Goal: Information Seeking & Learning: Check status

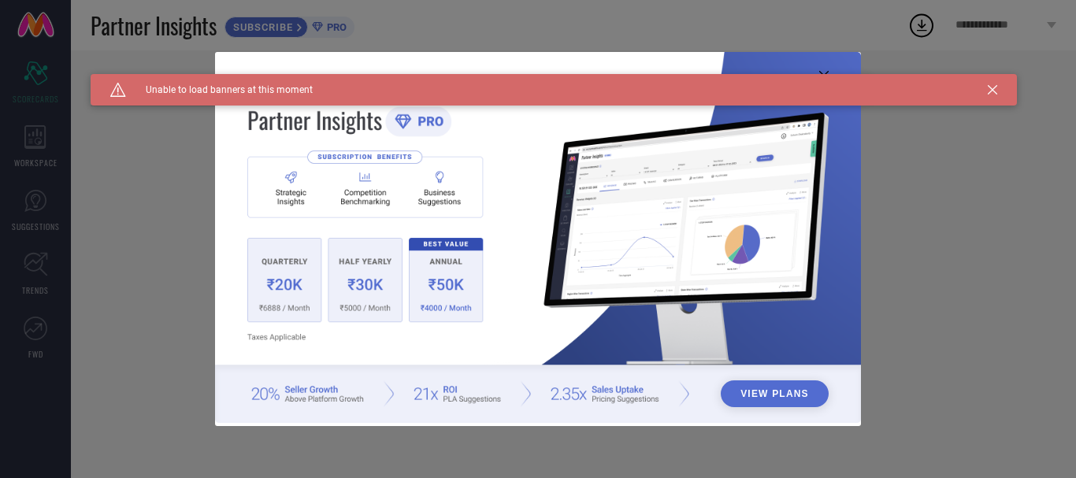
type input "All"
click at [925, 167] on div "View Plans" at bounding box center [538, 239] width 1076 height 478
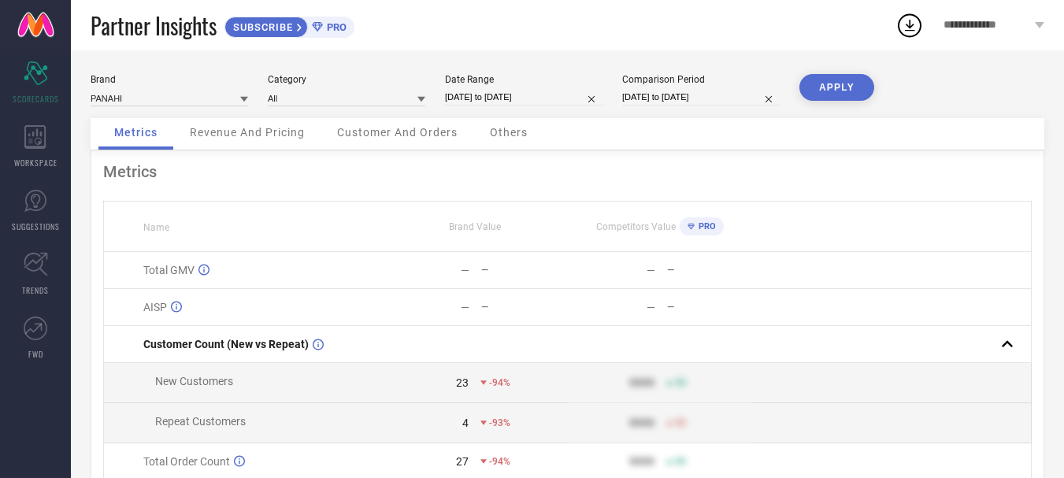
click at [245, 102] on icon at bounding box center [244, 99] width 8 height 8
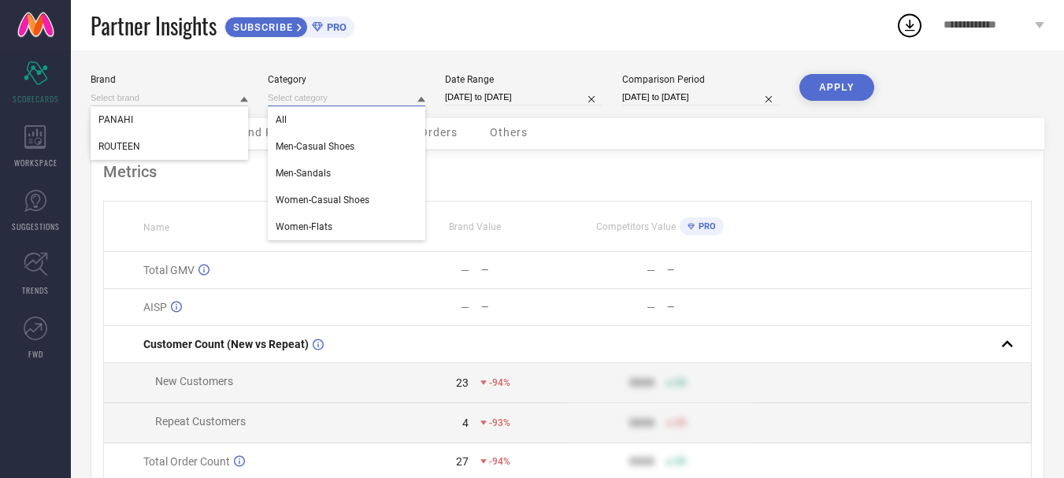
click at [416, 98] on input at bounding box center [347, 98] width 158 height 17
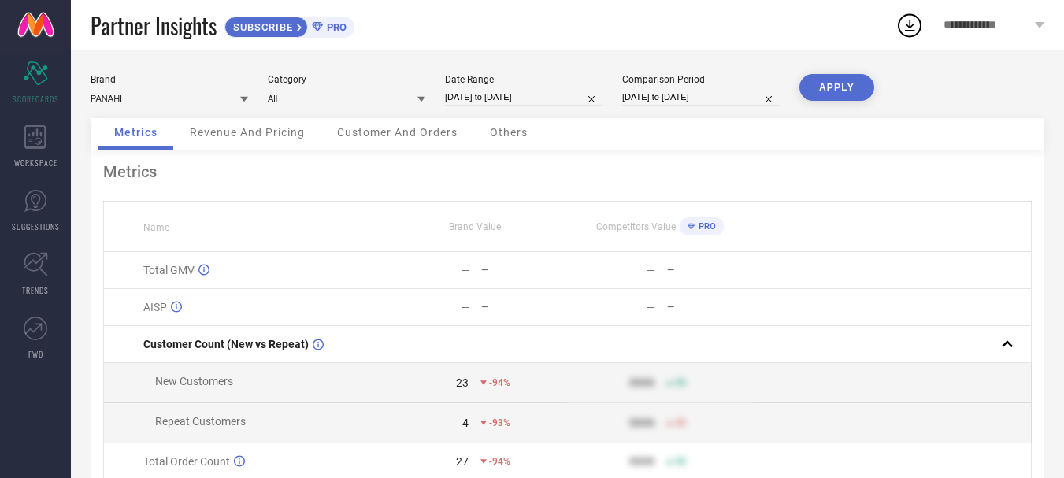
click at [289, 129] on span "Revenue And Pricing" at bounding box center [247, 132] width 115 height 13
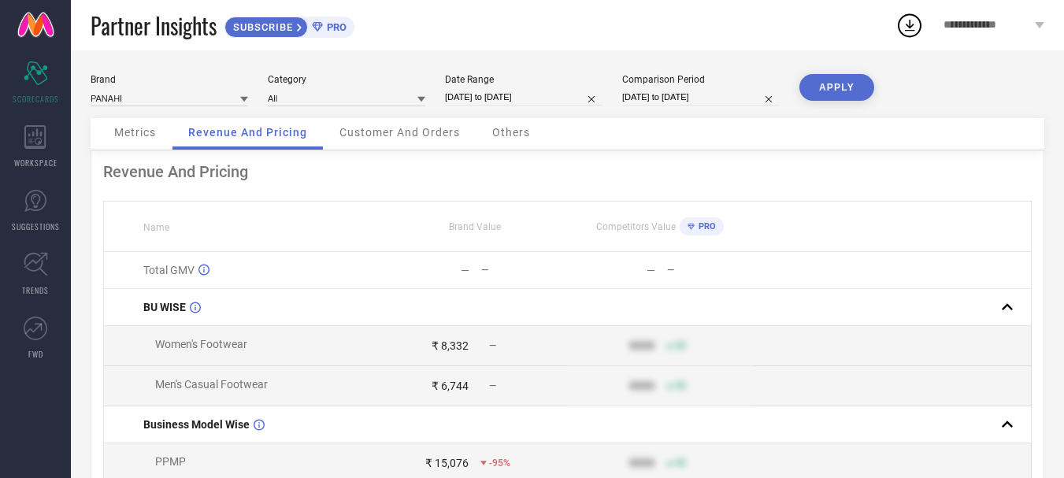
click at [387, 136] on span "Customer And Orders" at bounding box center [400, 132] width 121 height 13
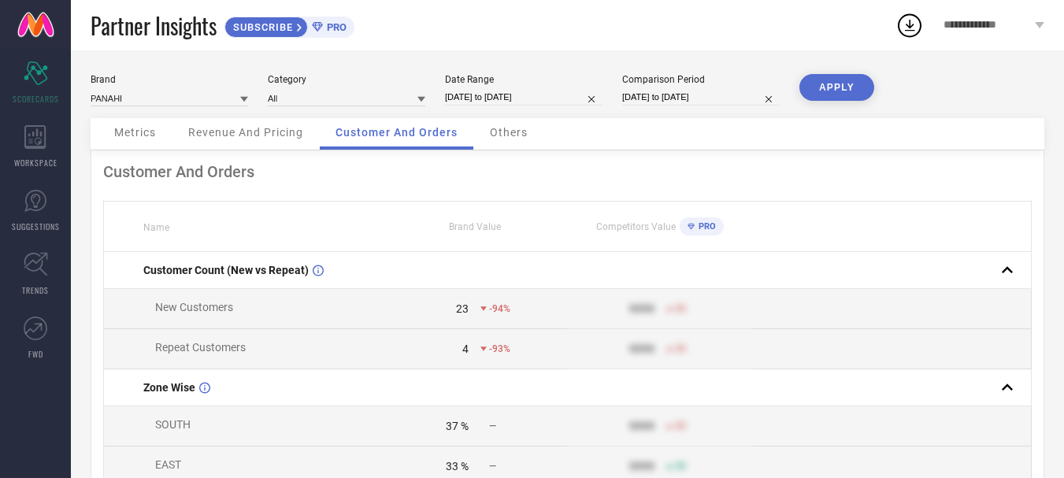
click at [512, 137] on span "Others" at bounding box center [509, 132] width 38 height 13
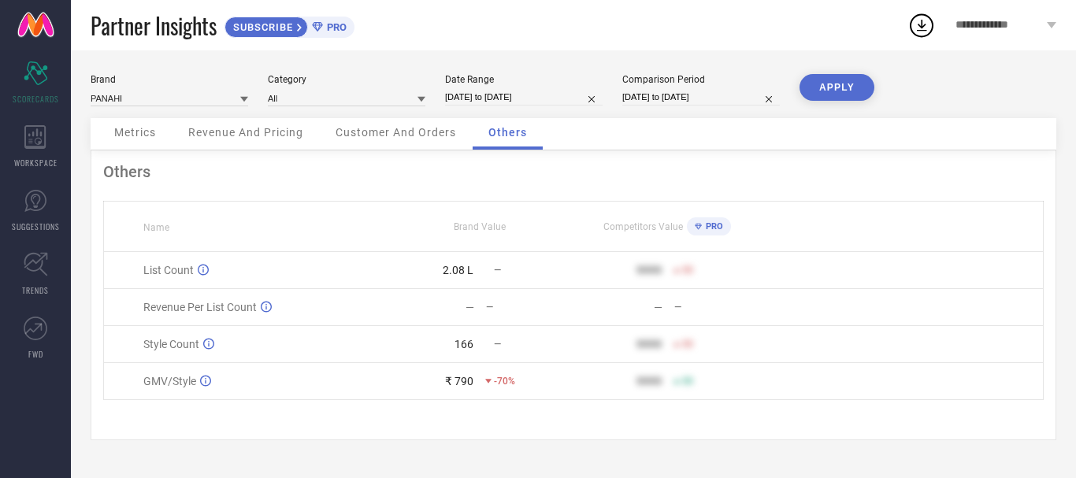
click at [396, 132] on span "Customer And Orders" at bounding box center [396, 132] width 121 height 13
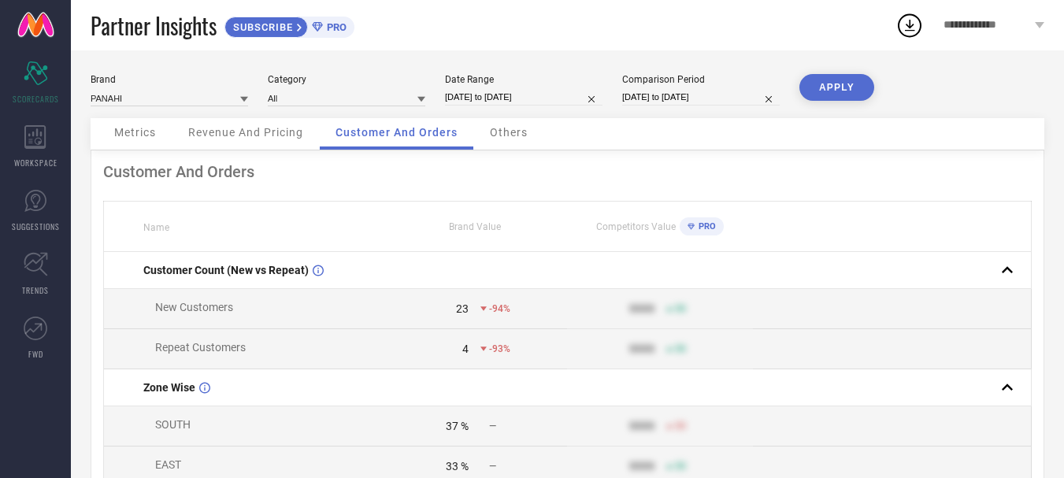
click at [283, 132] on span "Revenue And Pricing" at bounding box center [245, 132] width 115 height 13
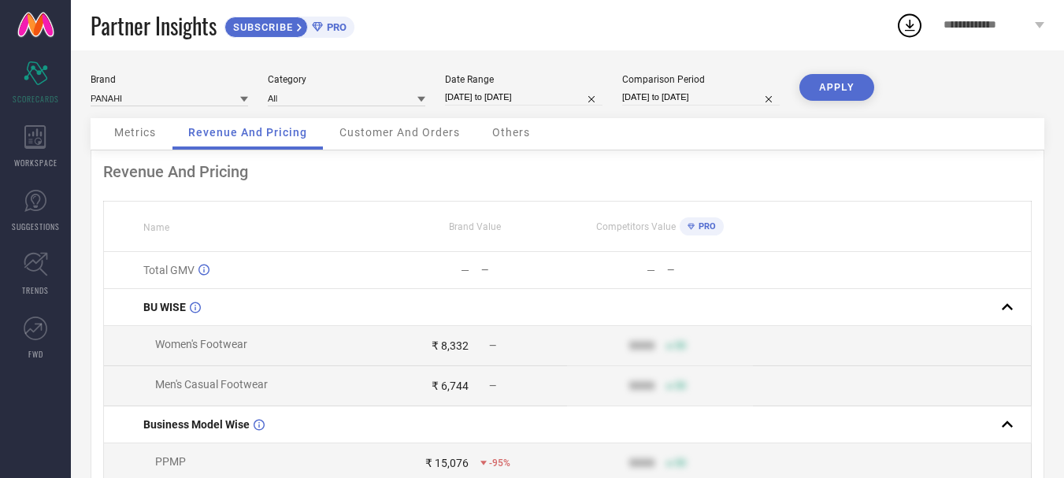
click at [149, 135] on span "Metrics" at bounding box center [135, 132] width 42 height 13
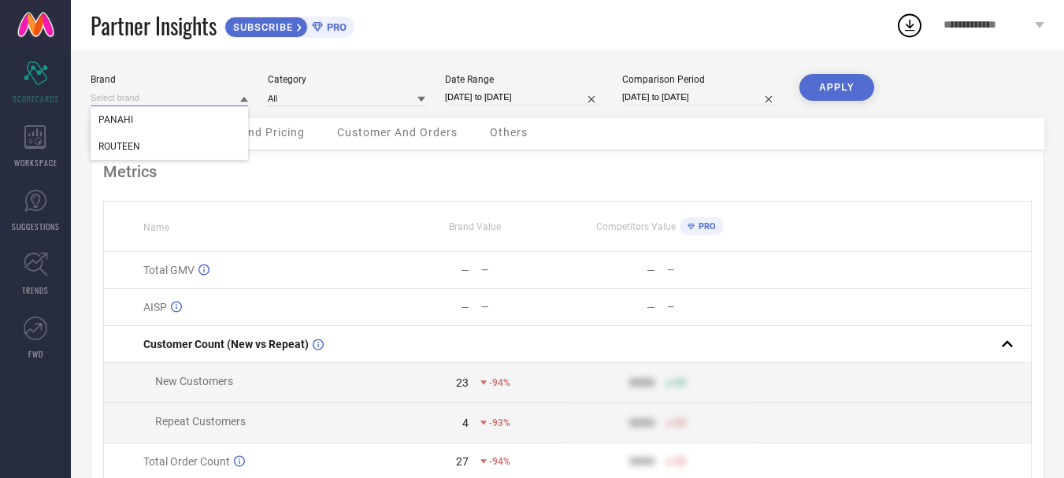
click at [235, 98] on input at bounding box center [170, 98] width 158 height 17
click at [225, 96] on input at bounding box center [170, 98] width 158 height 17
click at [137, 142] on span "ROUTEEN" at bounding box center [119, 146] width 42 height 11
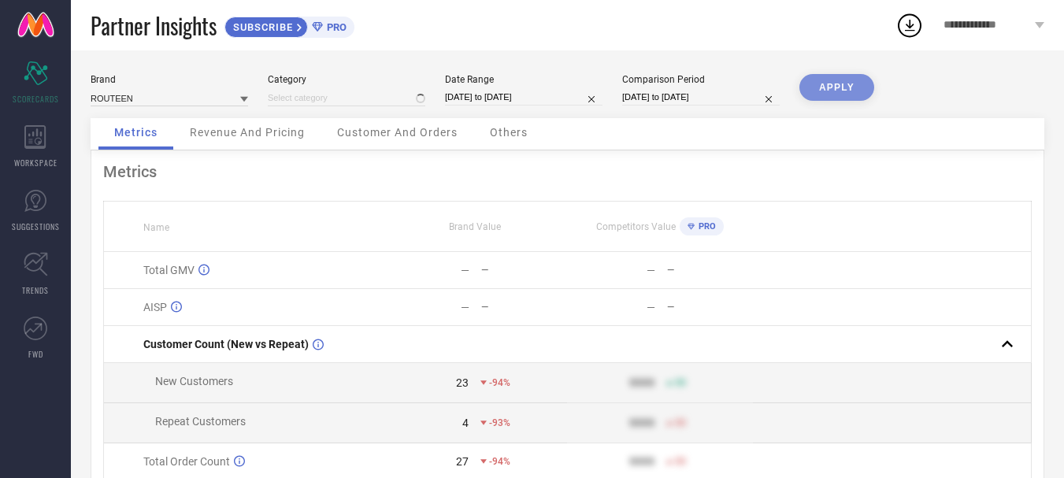
type input "All"
click at [825, 94] on button "APPLY" at bounding box center [837, 87] width 75 height 27
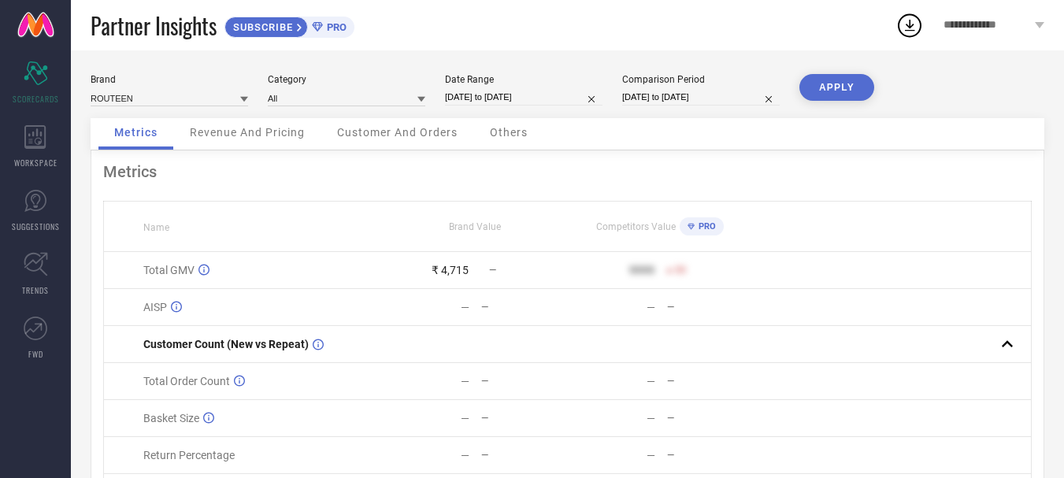
click at [280, 137] on span "Revenue And Pricing" at bounding box center [247, 132] width 115 height 13
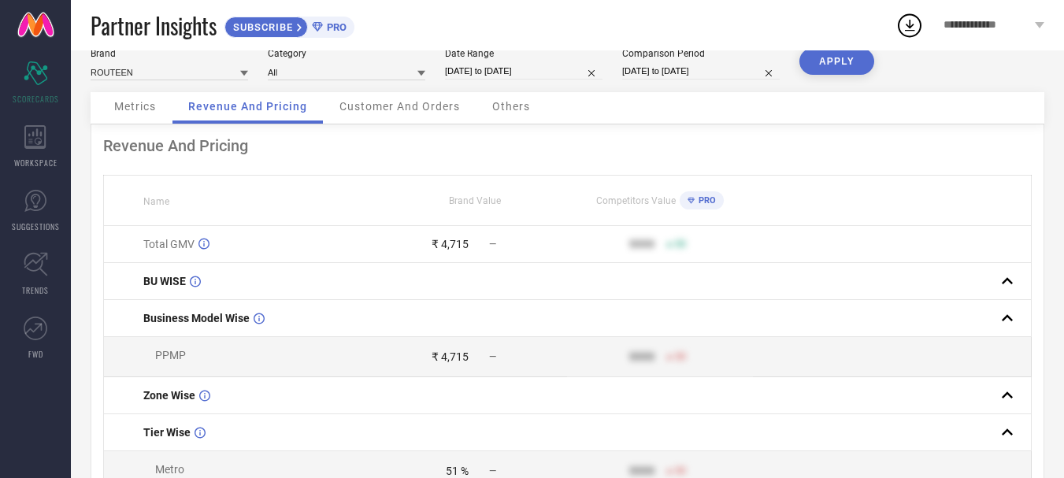
scroll to position [2, 0]
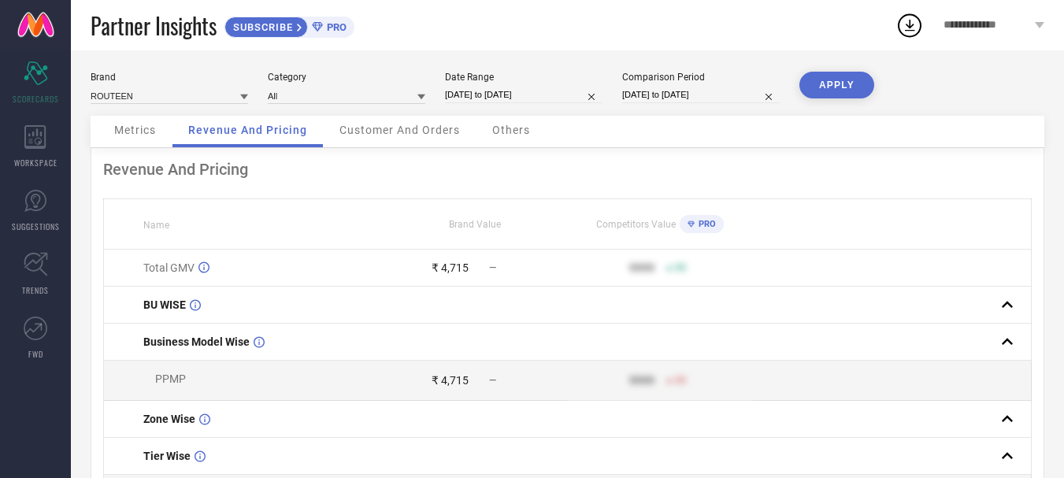
click at [415, 144] on div "Customer And Orders" at bounding box center [400, 132] width 152 height 32
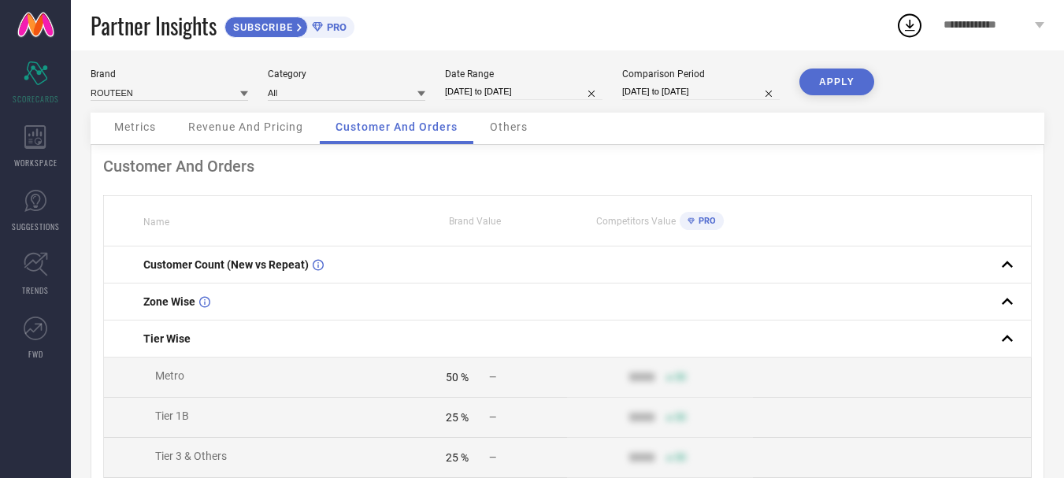
scroll to position [0, 0]
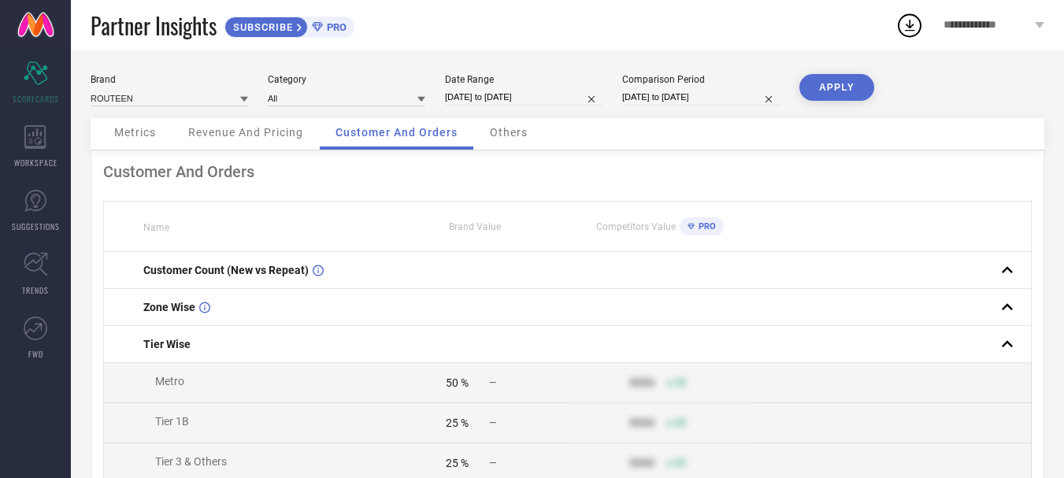
select select "8"
select select "2025"
select select "9"
select select "2025"
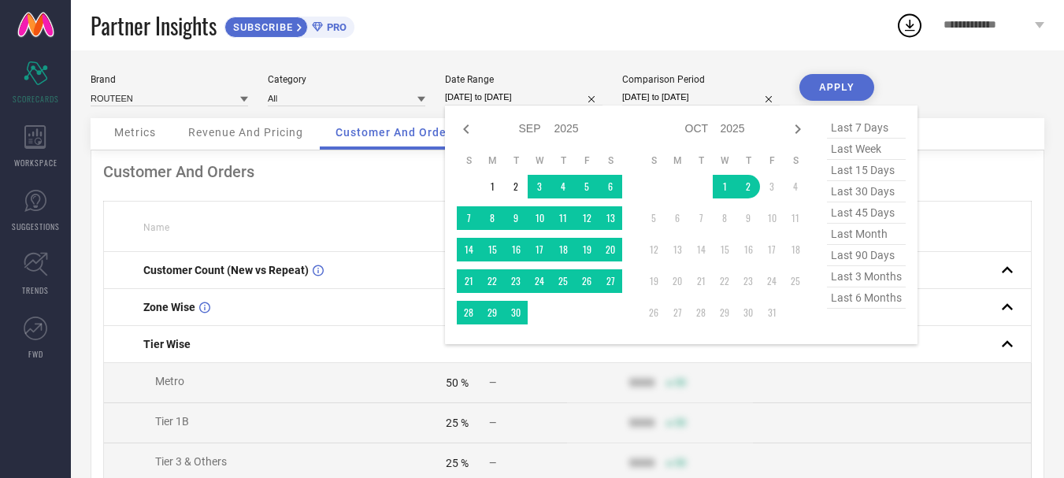
click at [528, 101] on input "[DATE] to [DATE]" at bounding box center [524, 97] width 158 height 17
click at [881, 306] on span "last 6 months" at bounding box center [866, 298] width 79 height 21
type input "[DATE] to [DATE]"
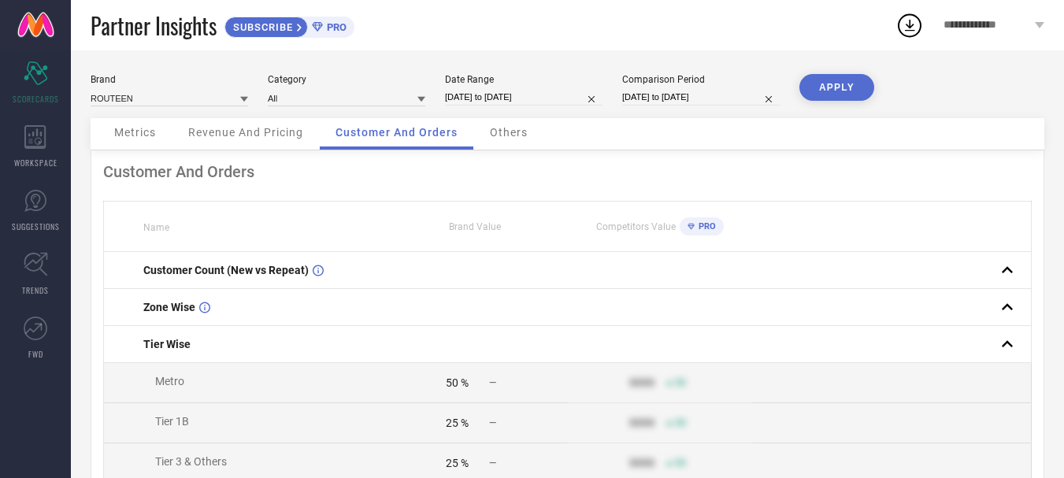
click at [837, 91] on button "APPLY" at bounding box center [837, 87] width 75 height 27
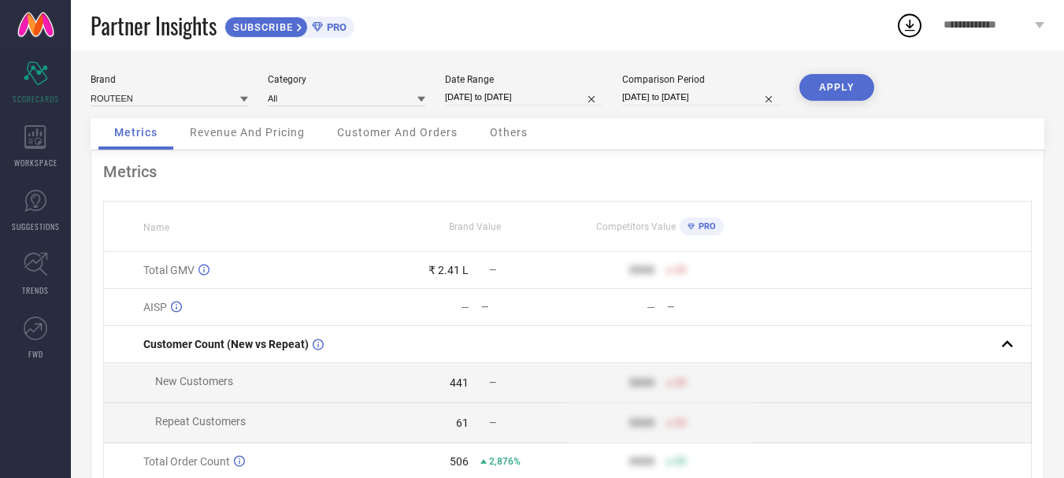
click at [295, 135] on span "Revenue And Pricing" at bounding box center [247, 132] width 115 height 13
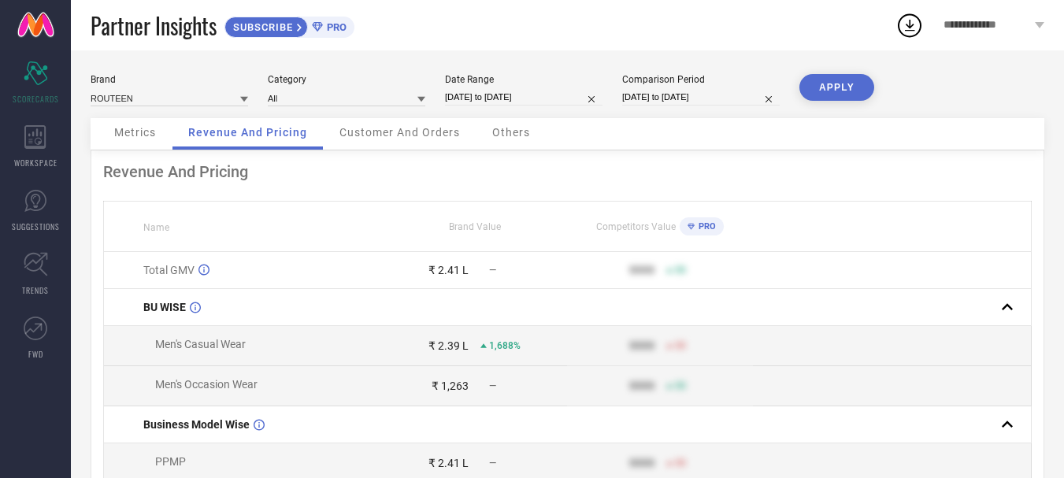
click at [443, 125] on div "Customer And Orders" at bounding box center [400, 134] width 152 height 32
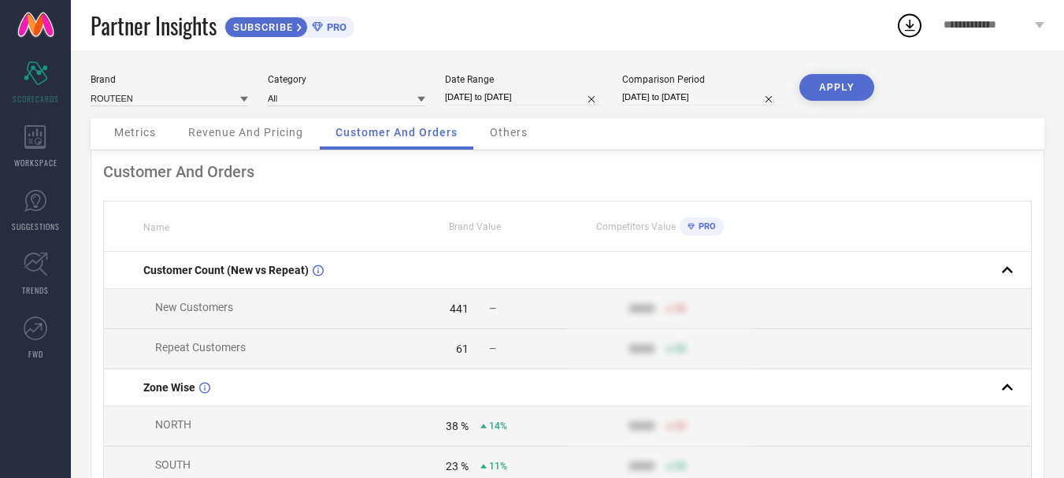
click at [501, 135] on span "Others" at bounding box center [509, 132] width 38 height 13
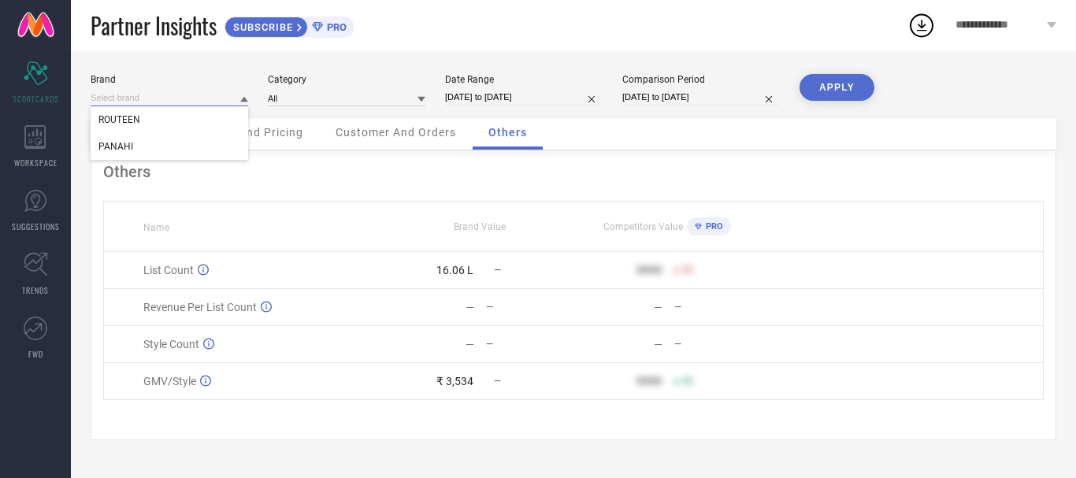
click at [153, 100] on input at bounding box center [170, 98] width 158 height 17
click at [144, 139] on div "PANAHI" at bounding box center [170, 146] width 158 height 27
type input "All"
click at [840, 98] on button "APPLY" at bounding box center [837, 87] width 75 height 27
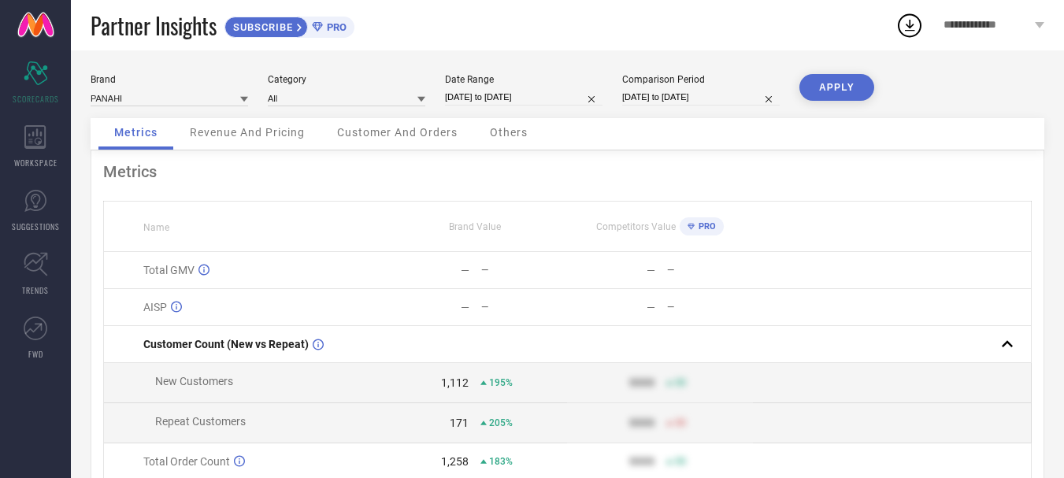
click at [231, 135] on span "Revenue And Pricing" at bounding box center [247, 132] width 115 height 13
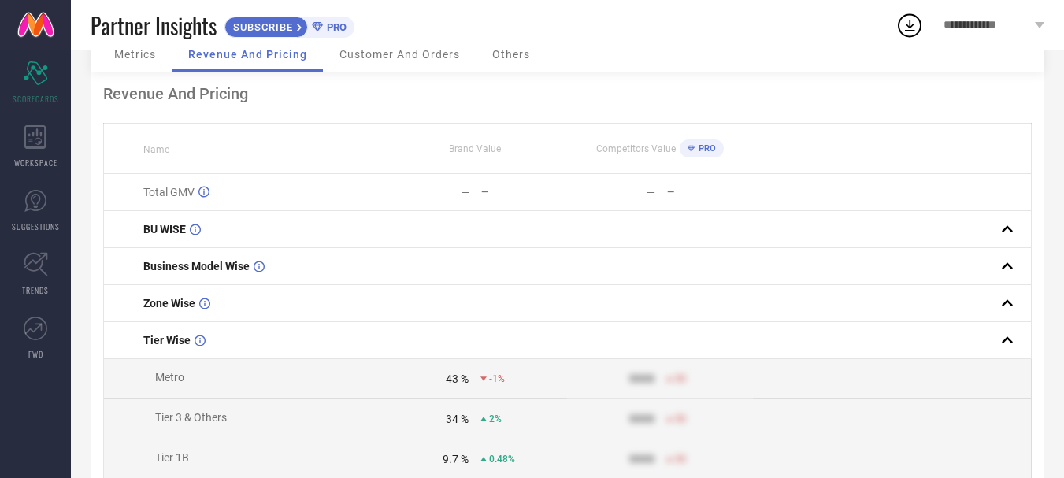
scroll to position [40, 0]
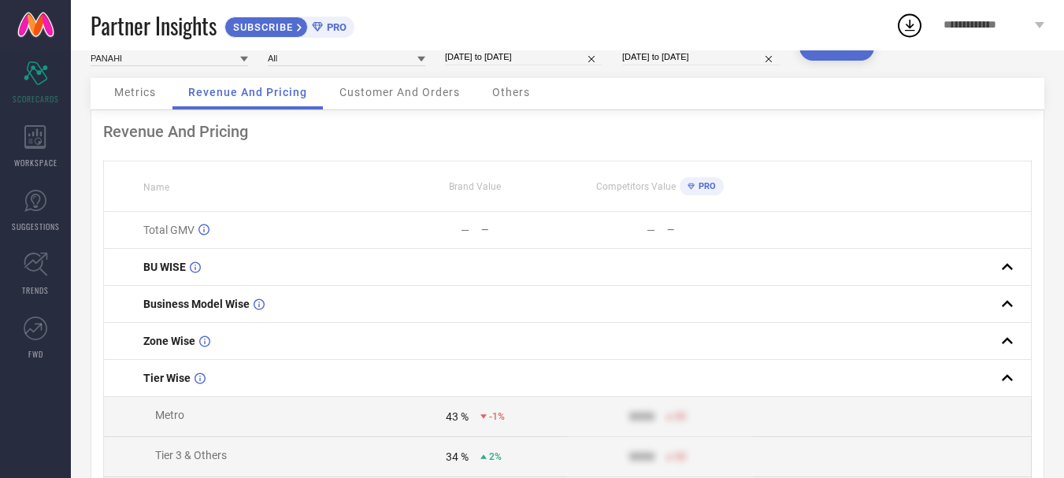
click at [391, 95] on span "Customer And Orders" at bounding box center [400, 92] width 121 height 13
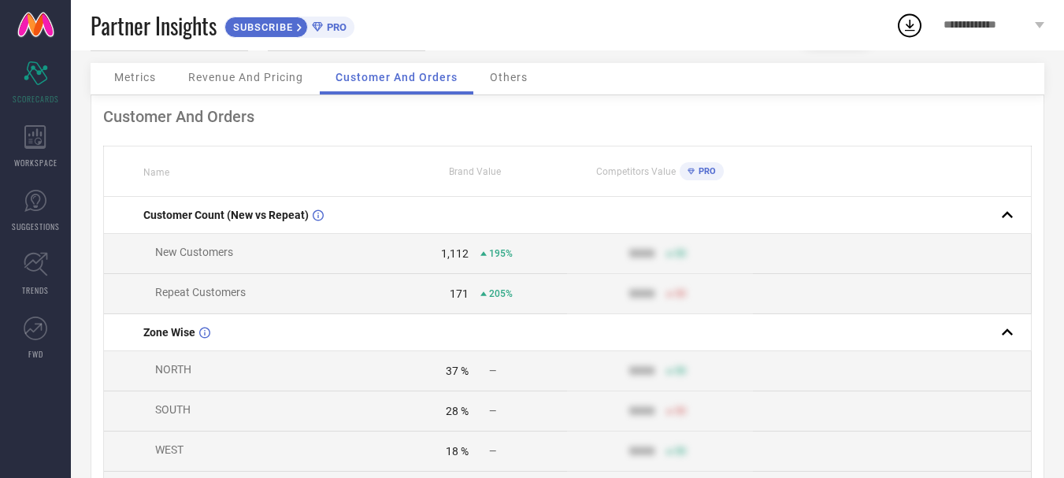
scroll to position [36, 0]
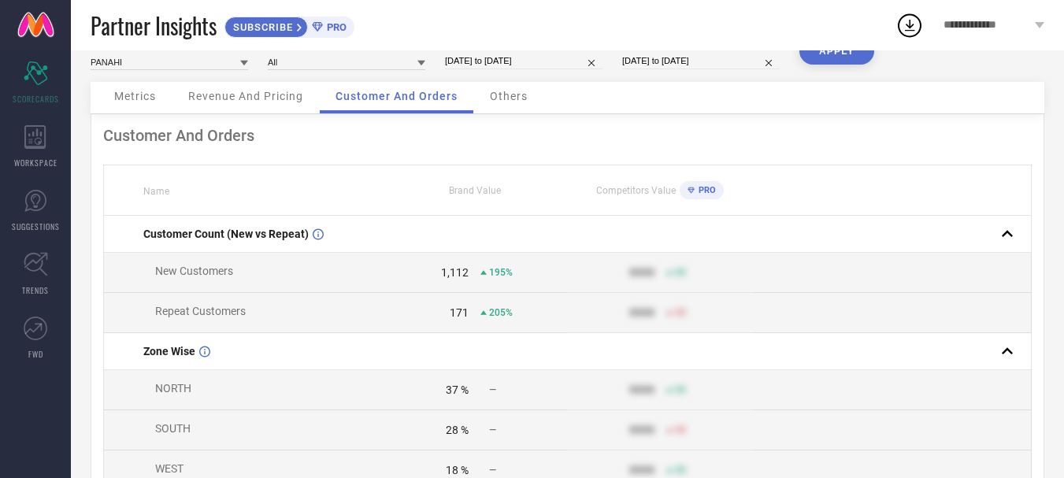
click at [506, 110] on div "Others" at bounding box center [508, 98] width 69 height 32
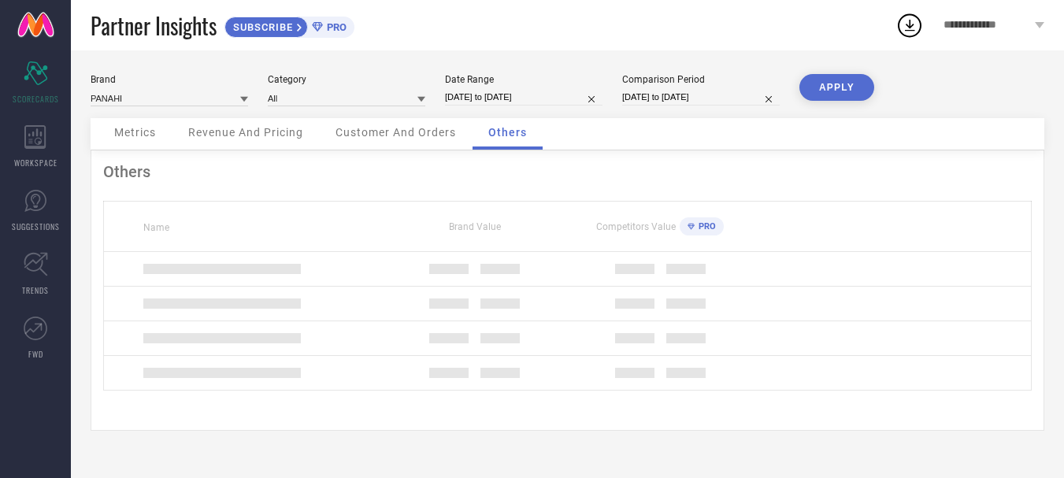
scroll to position [0, 0]
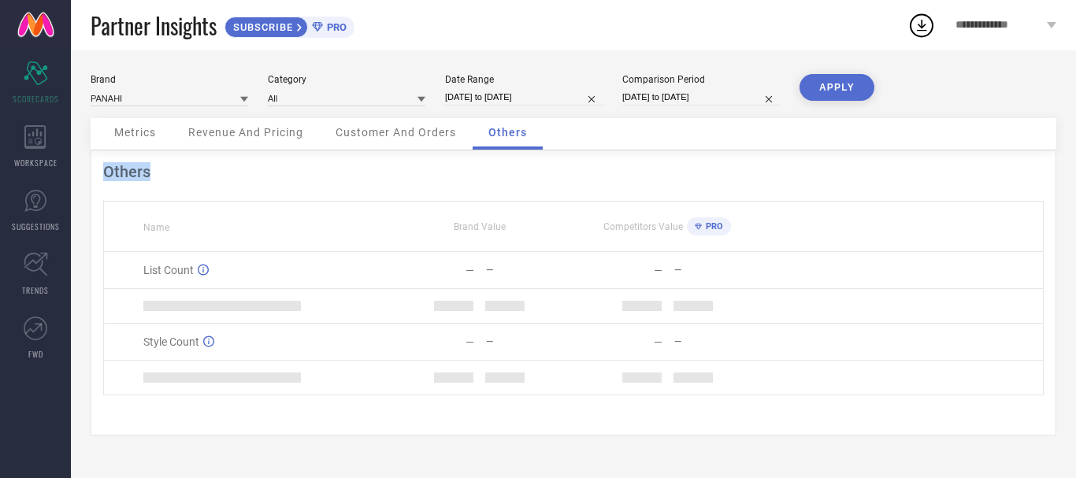
drag, startPoint x: 1075, startPoint y: 147, endPoint x: 1075, endPoint y: 219, distance: 71.7
click at [1075, 219] on div "Brand PANAHI Category All Date Range [DATE] to [DATE] Comparison Period [DATE] …" at bounding box center [573, 264] width 1005 height 428
click at [1067, 224] on div "Brand PANAHI Category All Date Range [DATE] to [DATE] Comparison Period [DATE] …" at bounding box center [573, 264] width 1005 height 428
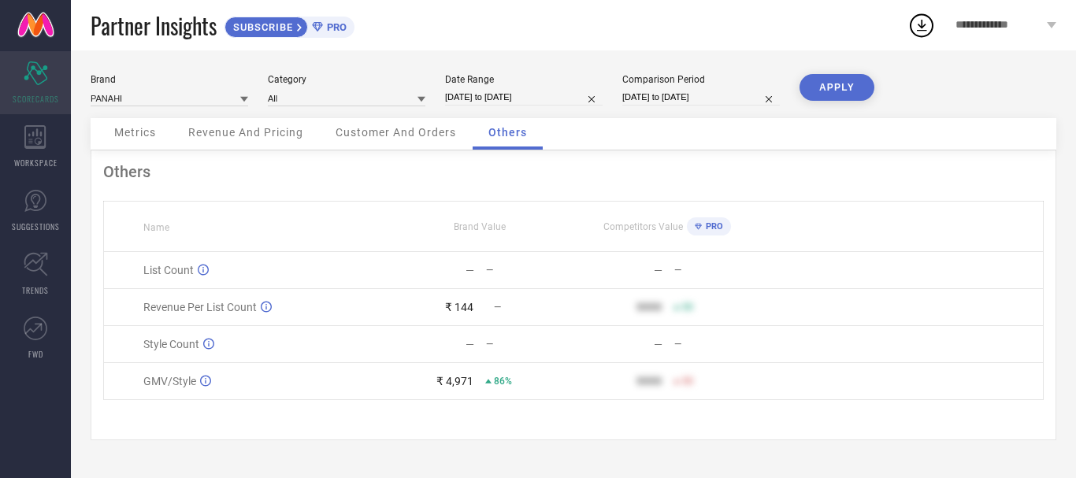
click at [42, 80] on icon "Scorecard" at bounding box center [36, 73] width 24 height 24
click at [38, 154] on div "WORKSPACE" at bounding box center [35, 146] width 71 height 63
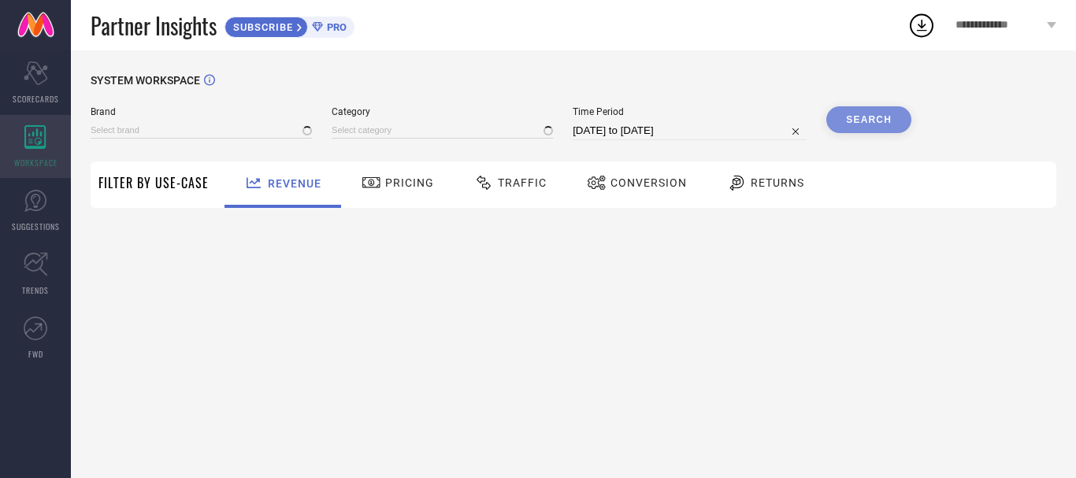
type input "PANAHI"
type input "All"
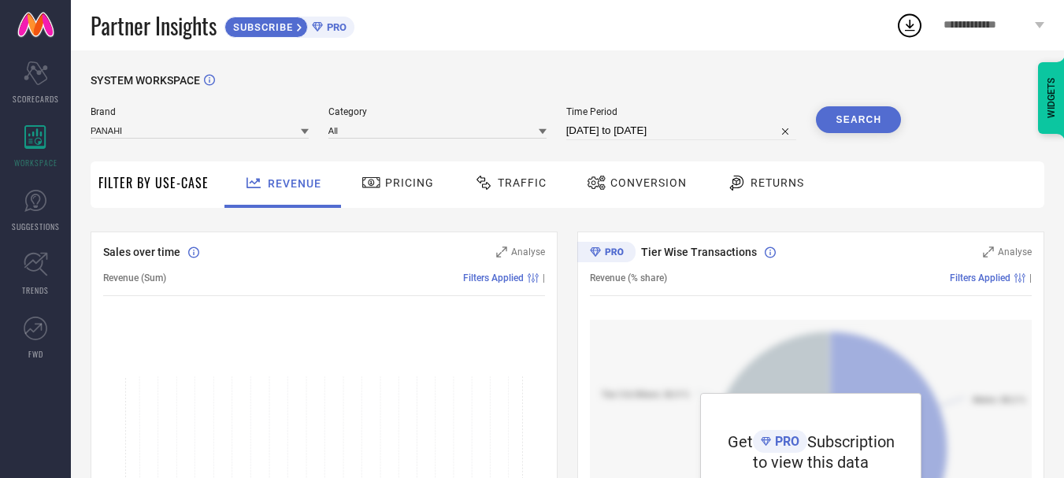
click at [781, 178] on span "Returns" at bounding box center [778, 182] width 54 height 13
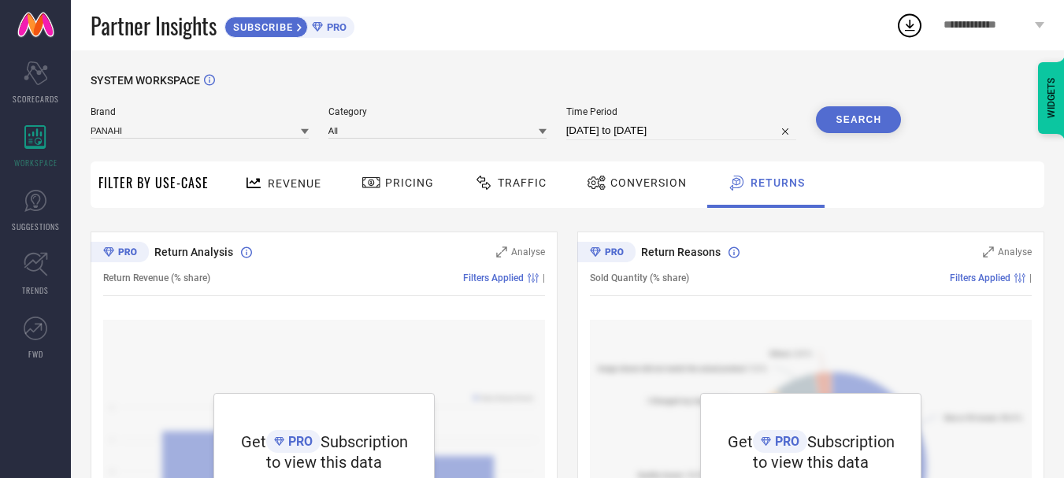
select select "8"
select select "2025"
select select "9"
select select "2025"
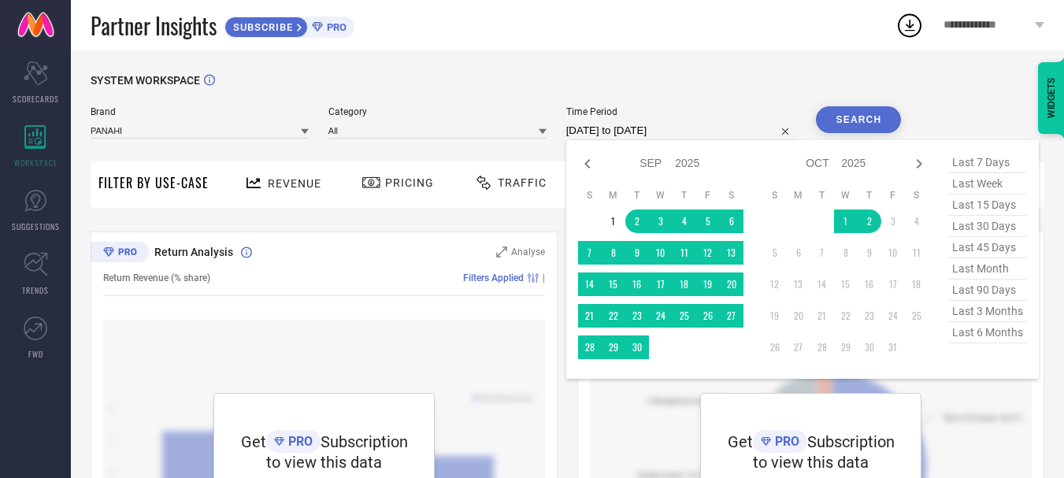
click at [636, 128] on input "[DATE] to [DATE]" at bounding box center [681, 130] width 231 height 19
click at [998, 334] on span "last 6 months" at bounding box center [987, 332] width 79 height 21
type input "[DATE] to [DATE]"
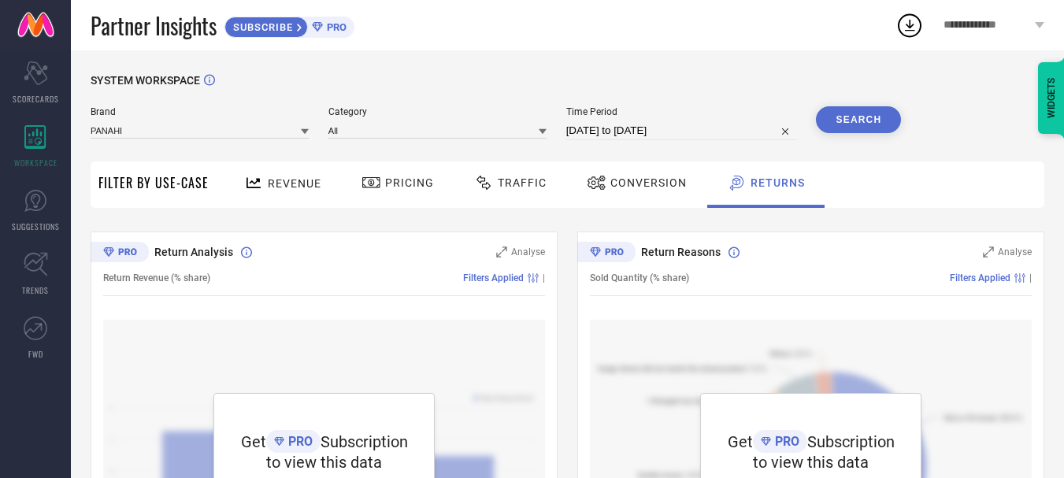
click at [855, 113] on button "Search" at bounding box center [858, 119] width 85 height 27
click at [35, 213] on link "SUGGESTIONS" at bounding box center [35, 210] width 71 height 63
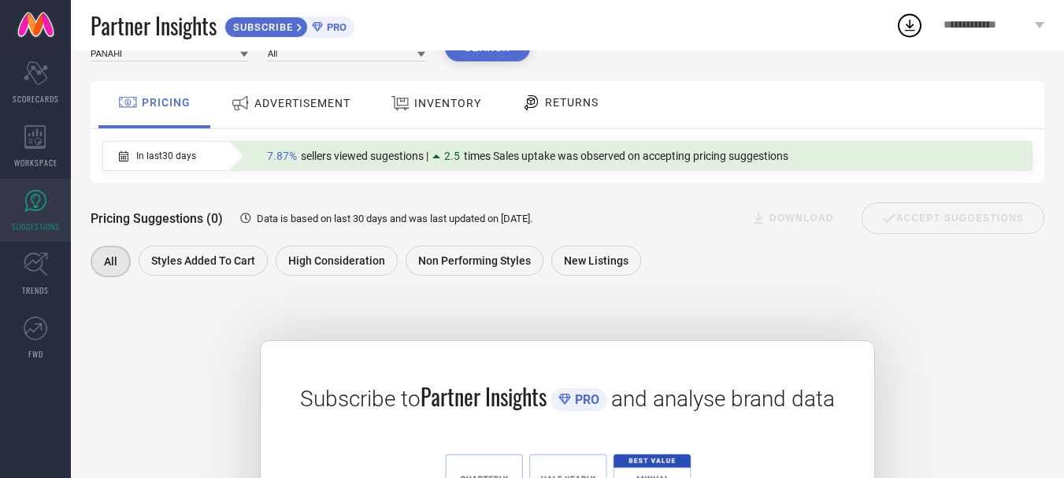
scroll to position [71, 0]
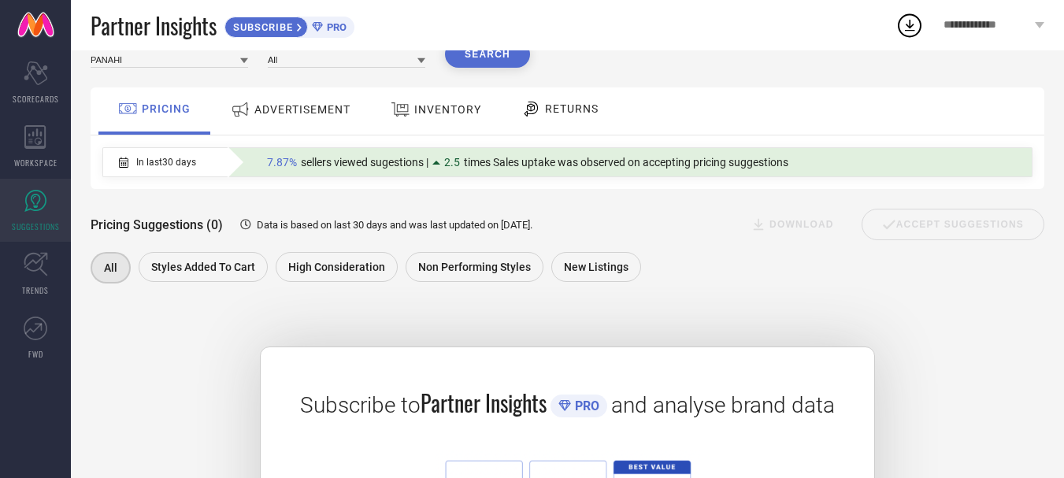
click at [278, 109] on span "ADVERTISEMENT" at bounding box center [302, 109] width 96 height 13
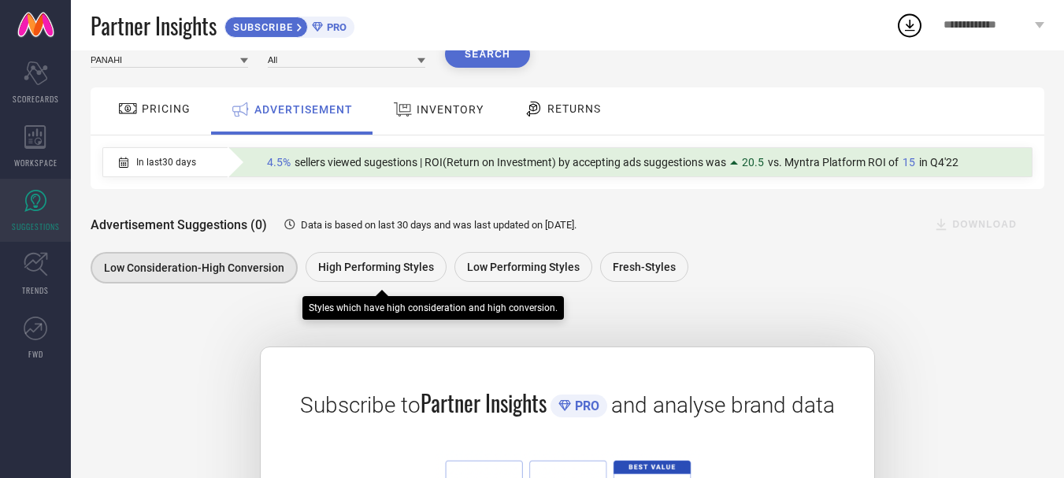
click at [388, 276] on div "High Performing Styles" at bounding box center [376, 267] width 141 height 30
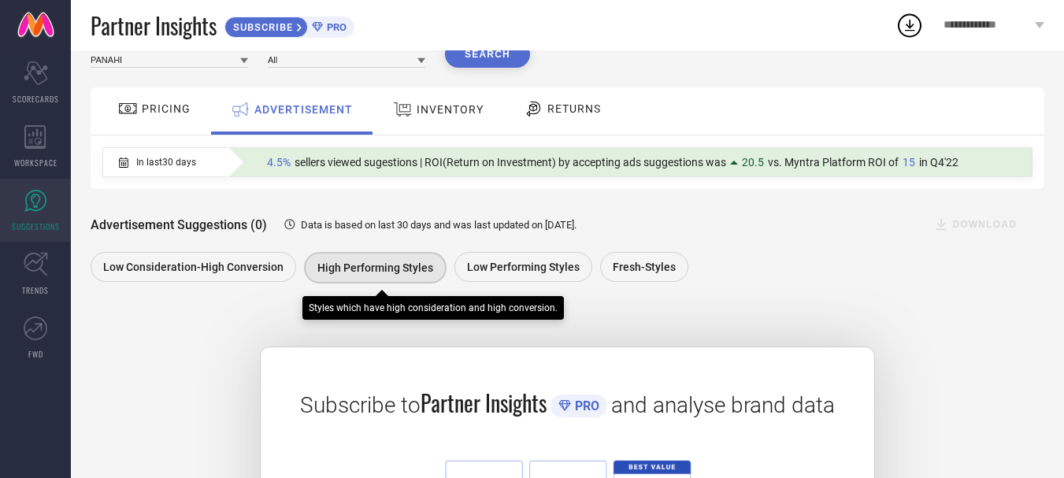
click at [388, 276] on div "High Performing Styles" at bounding box center [375, 268] width 143 height 32
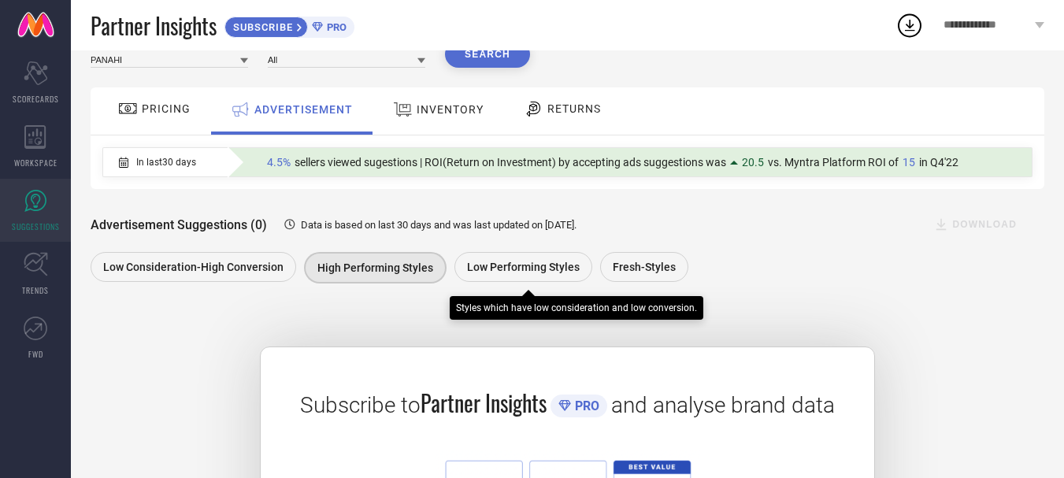
click at [541, 255] on div "Low Performing Styles" at bounding box center [524, 267] width 138 height 30
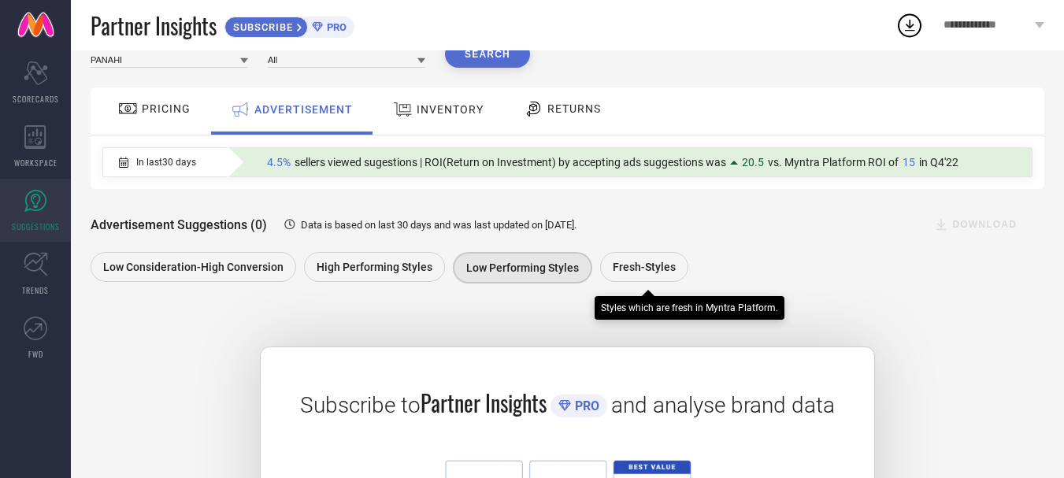
click at [640, 260] on div "Fresh-Styles" at bounding box center [644, 267] width 88 height 30
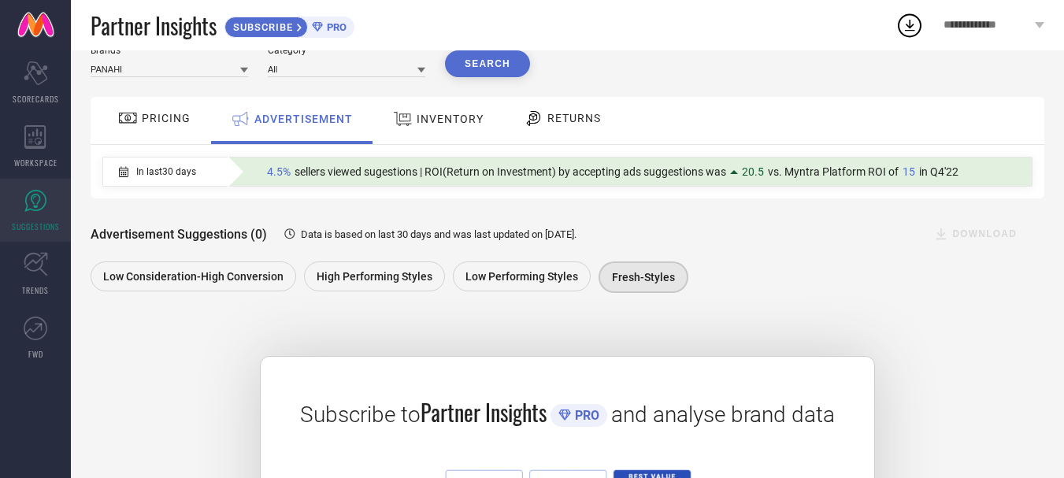
scroll to position [46, 0]
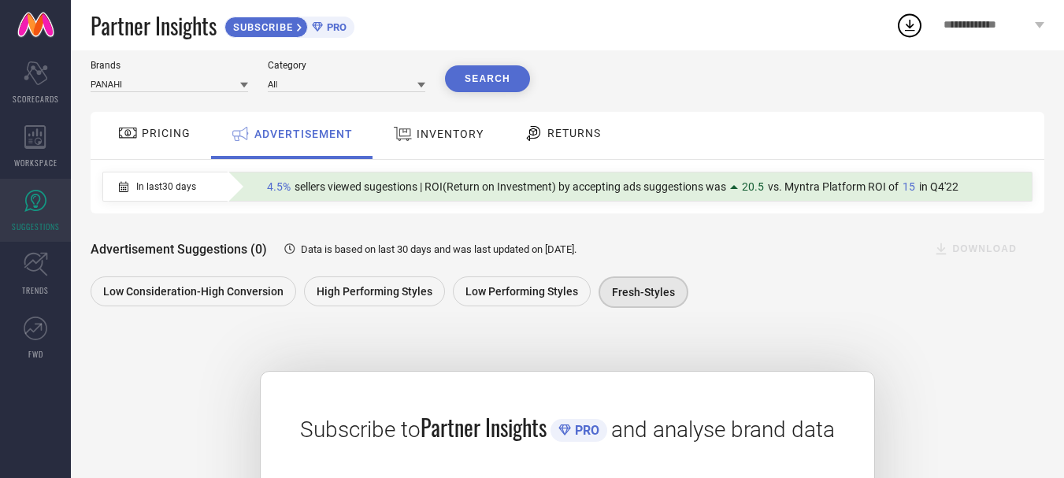
click at [436, 140] on span "INVENTORY" at bounding box center [450, 134] width 67 height 13
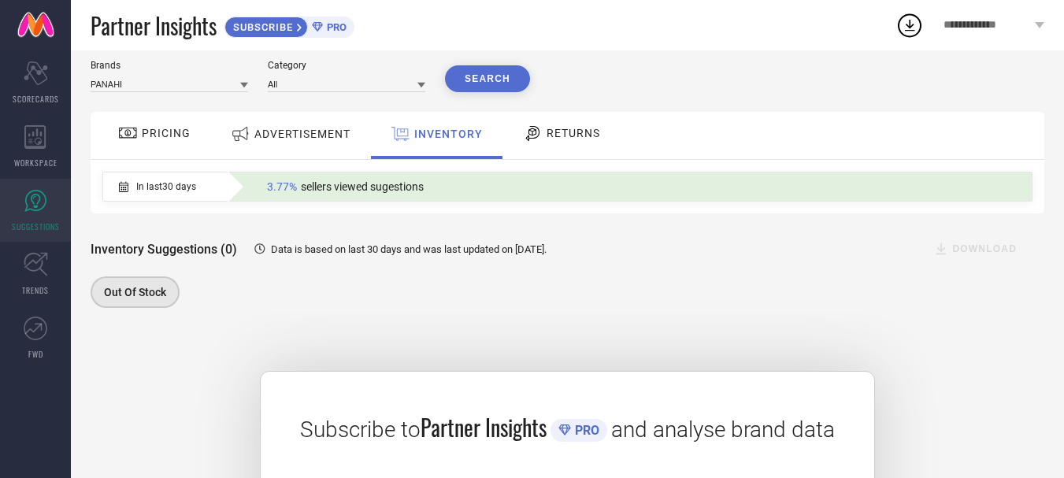
click at [333, 133] on span "ADVERTISEMENT" at bounding box center [302, 134] width 96 height 13
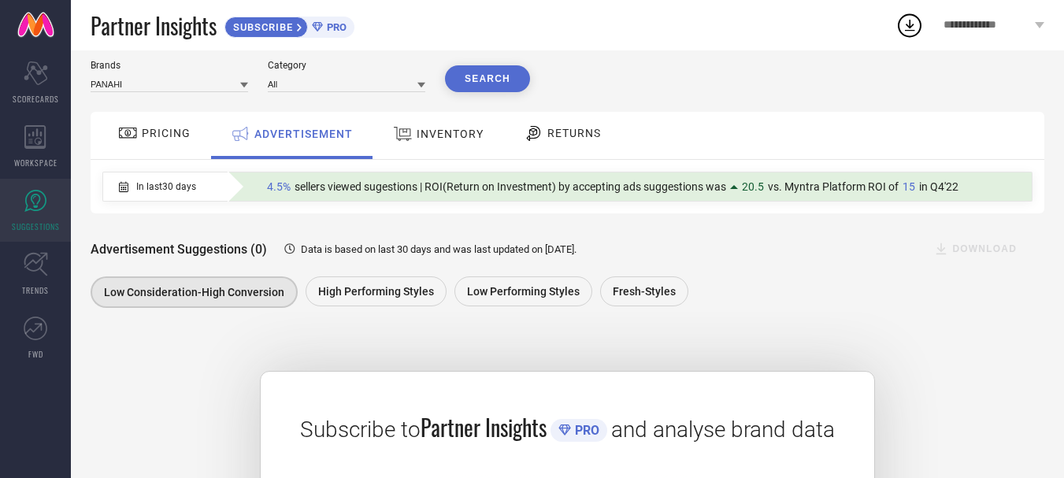
click at [445, 128] on span "INVENTORY" at bounding box center [450, 134] width 67 height 13
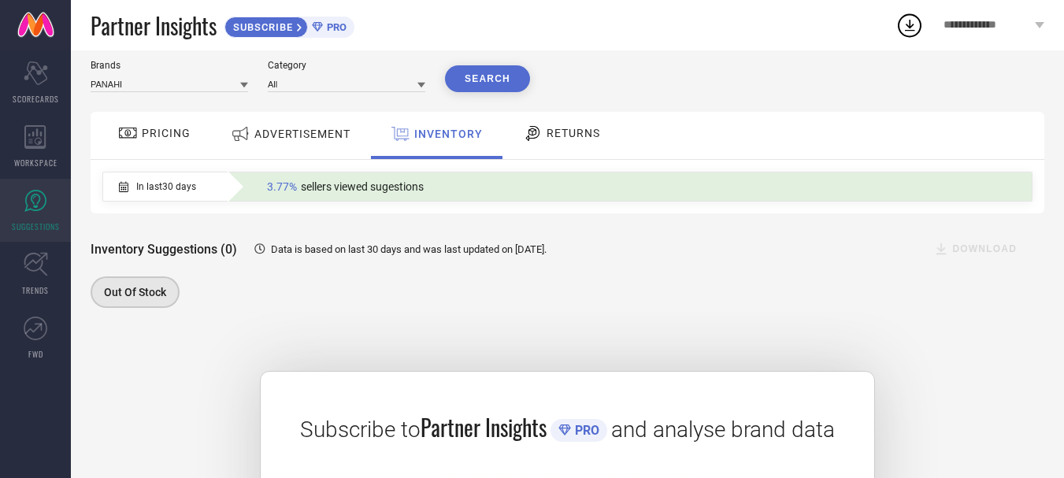
click at [578, 137] on span "RETURNS" at bounding box center [574, 133] width 54 height 13
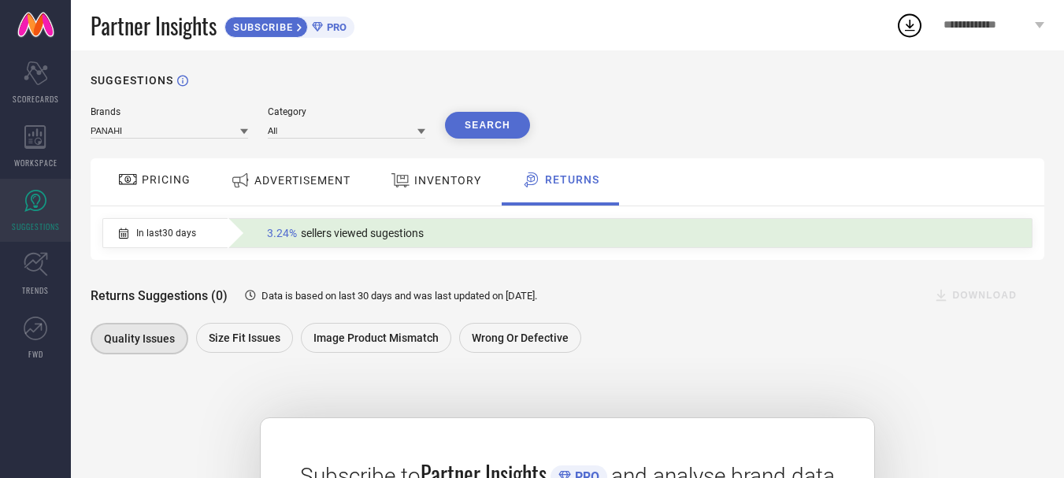
scroll to position [284, 0]
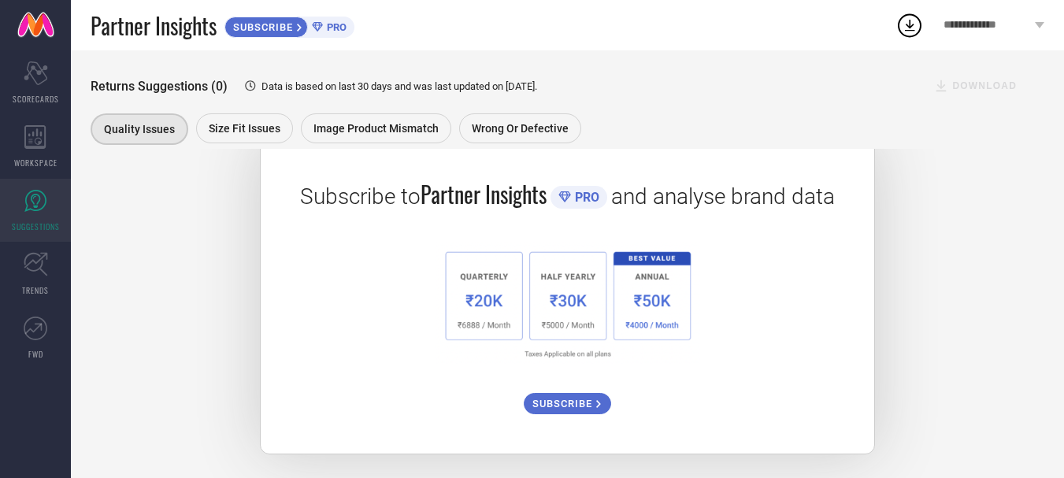
click at [568, 406] on span "SUBSCRIBE" at bounding box center [565, 404] width 64 height 12
click at [32, 340] on icon at bounding box center [36, 329] width 24 height 24
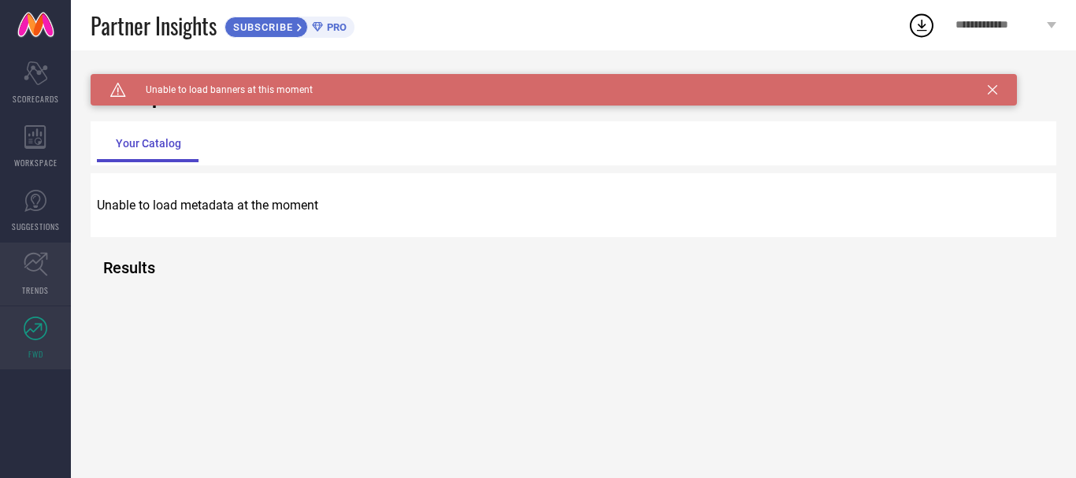
click at [32, 289] on span "TRENDS" at bounding box center [35, 290] width 27 height 12
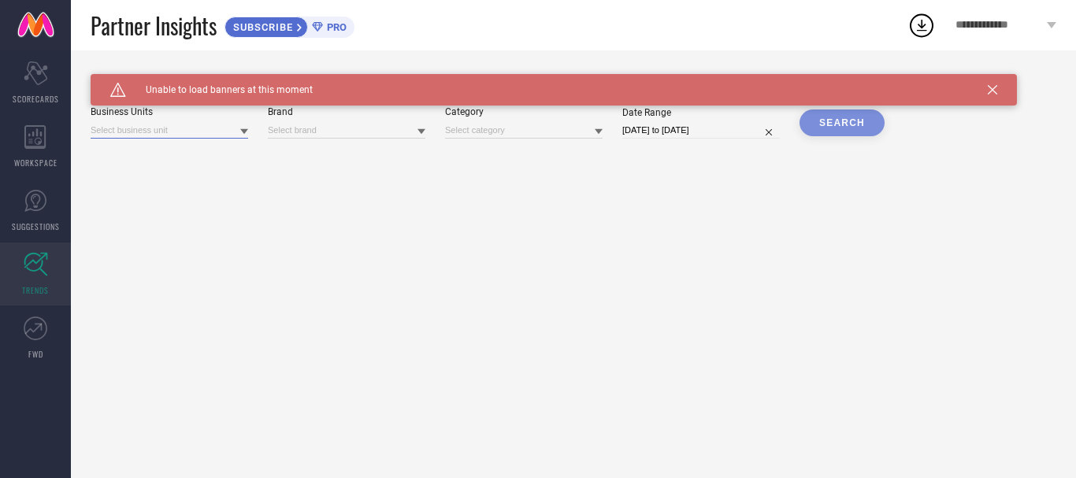
click at [210, 132] on input at bounding box center [170, 130] width 158 height 17
click at [247, 125] on div at bounding box center [244, 131] width 8 height 15
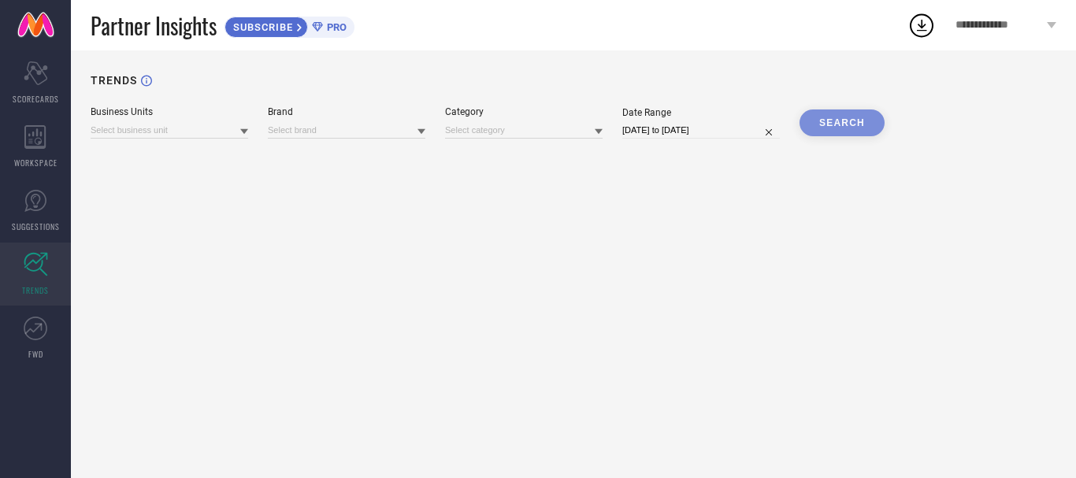
click at [247, 125] on div at bounding box center [244, 131] width 8 height 15
click at [421, 135] on icon at bounding box center [421, 132] width 8 height 8
click at [36, 211] on icon at bounding box center [36, 201] width 24 height 24
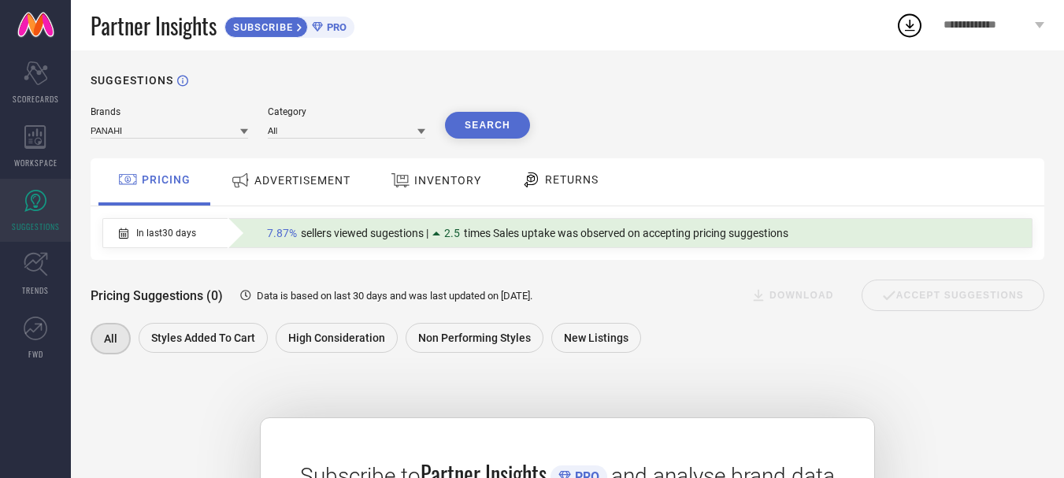
click at [565, 177] on span "RETURNS" at bounding box center [572, 179] width 54 height 13
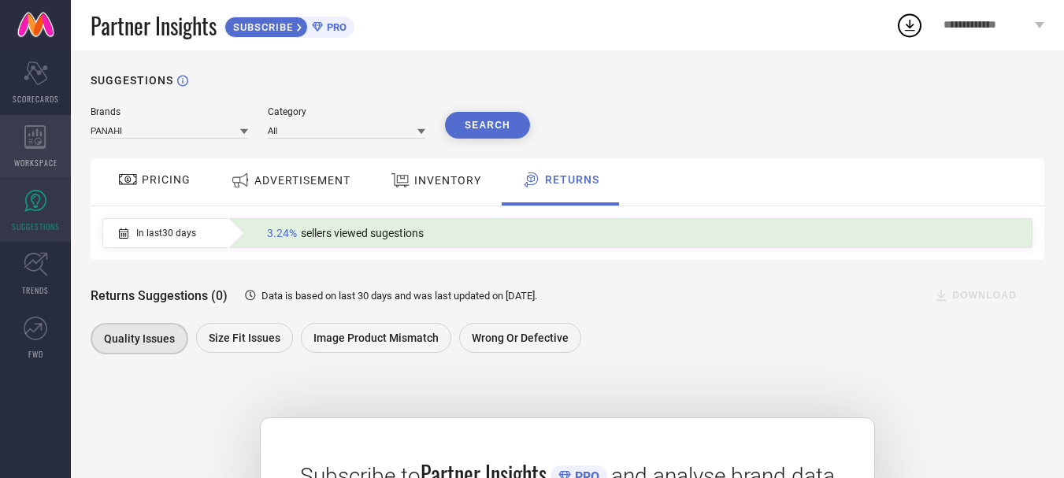
drag, startPoint x: 1071, startPoint y: 185, endPoint x: 39, endPoint y: 140, distance: 1033.7
click at [39, 140] on icon at bounding box center [35, 137] width 22 height 24
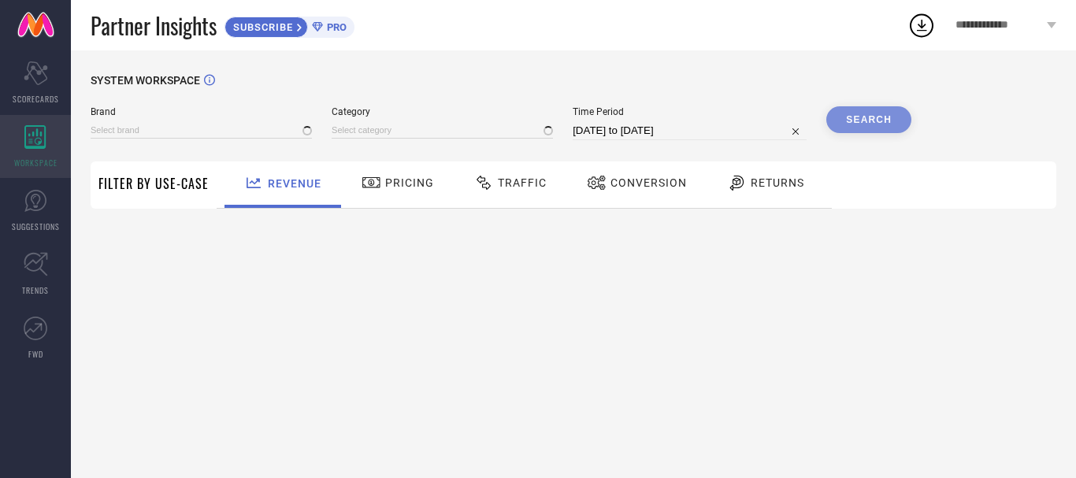
type input "PANAHI"
type input "All"
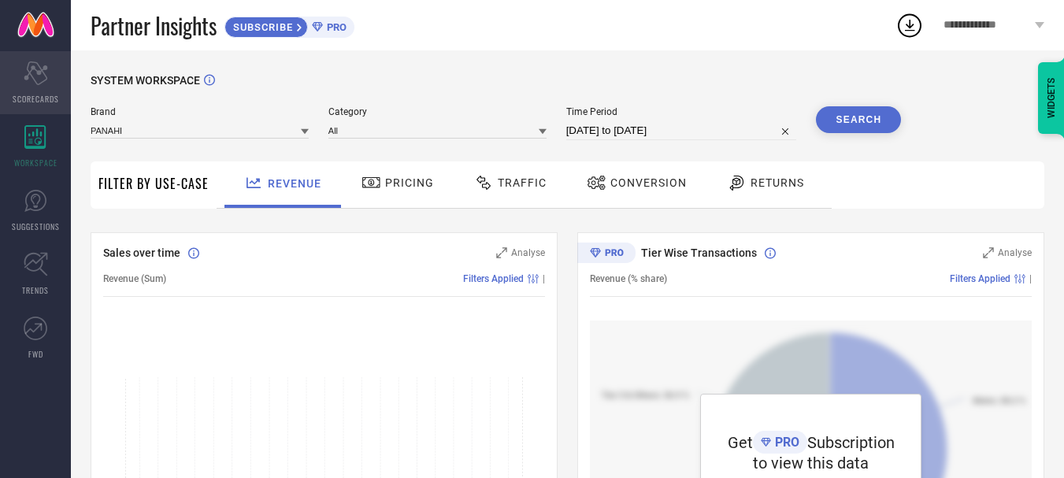
click at [36, 90] on div "Scorecard SCORECARDS" at bounding box center [35, 82] width 71 height 63
